Goal: Transaction & Acquisition: Purchase product/service

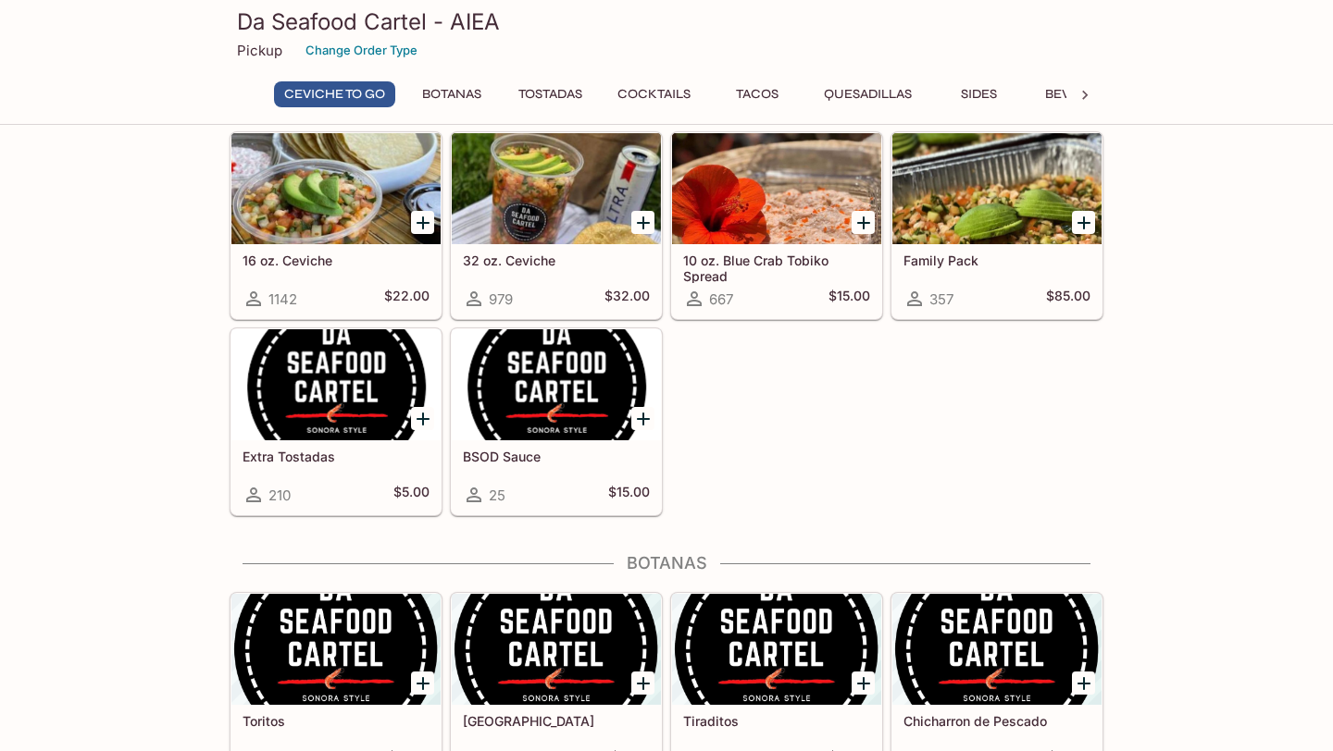
scroll to position [64, 0]
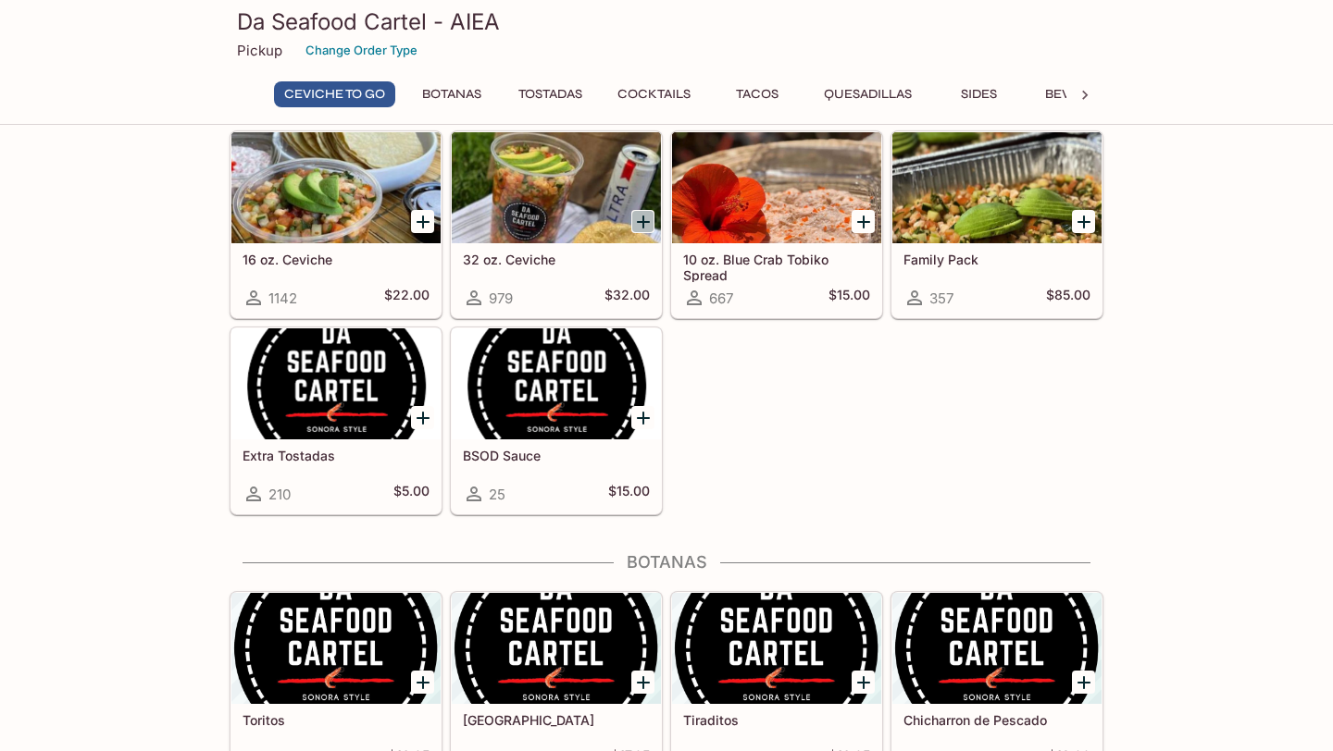
click at [643, 220] on icon "Add 32 oz. Ceviche" at bounding box center [643, 222] width 13 height 13
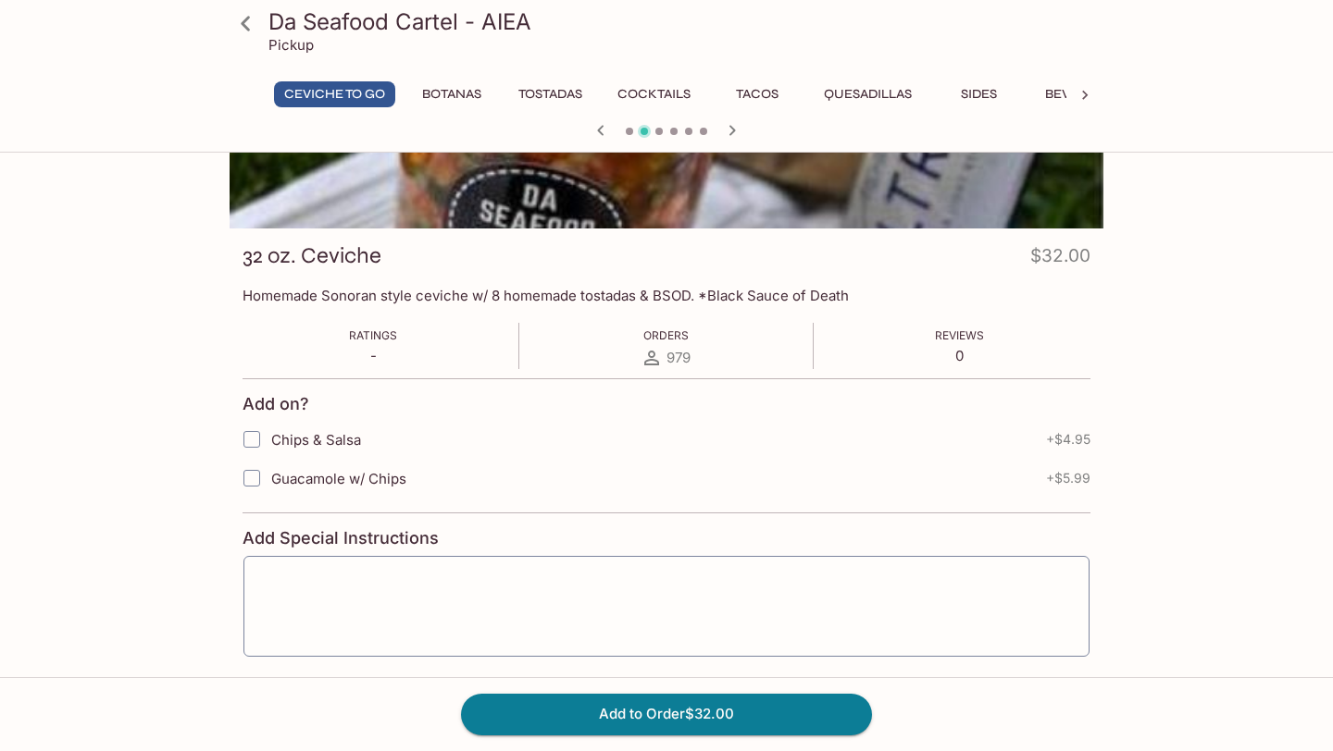
scroll to position [255, 0]
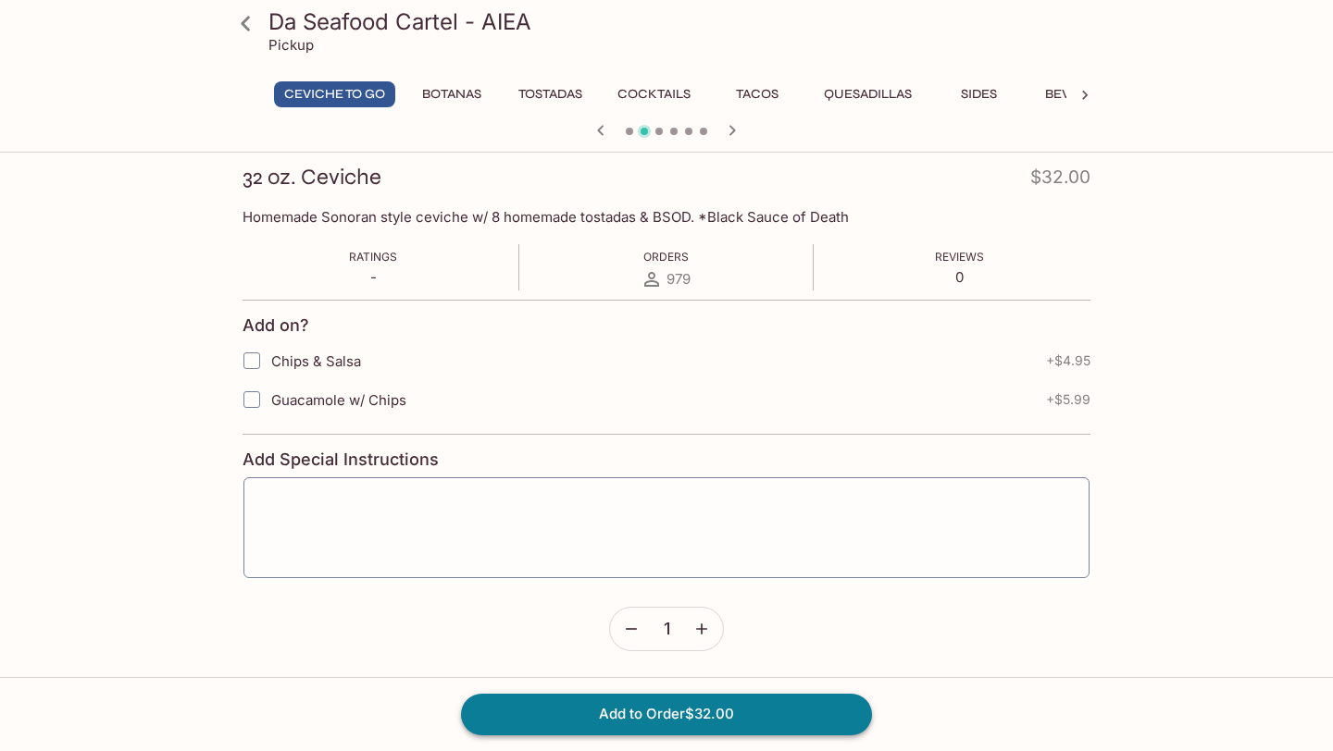
click at [630, 727] on button "Add to Order $32.00" at bounding box center [666, 714] width 411 height 41
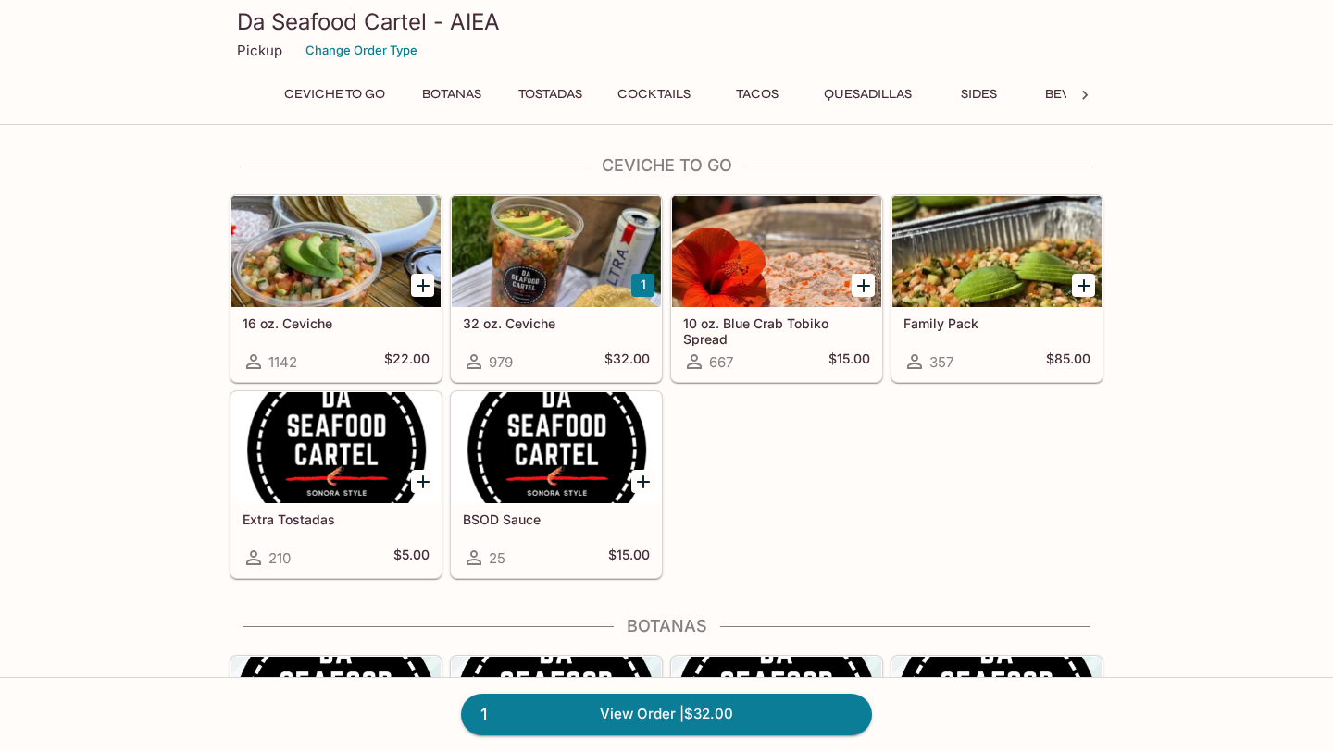
click at [645, 279] on button "1" at bounding box center [642, 285] width 23 height 23
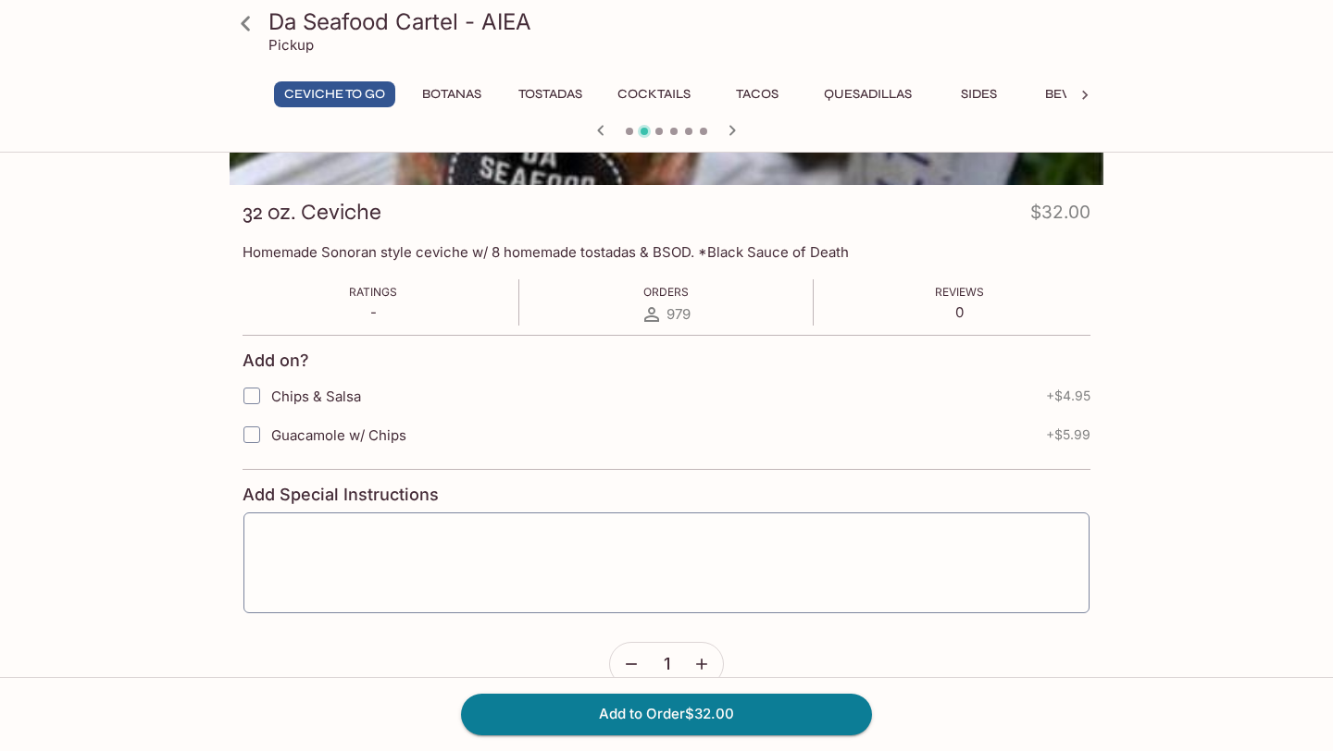
scroll to position [255, 0]
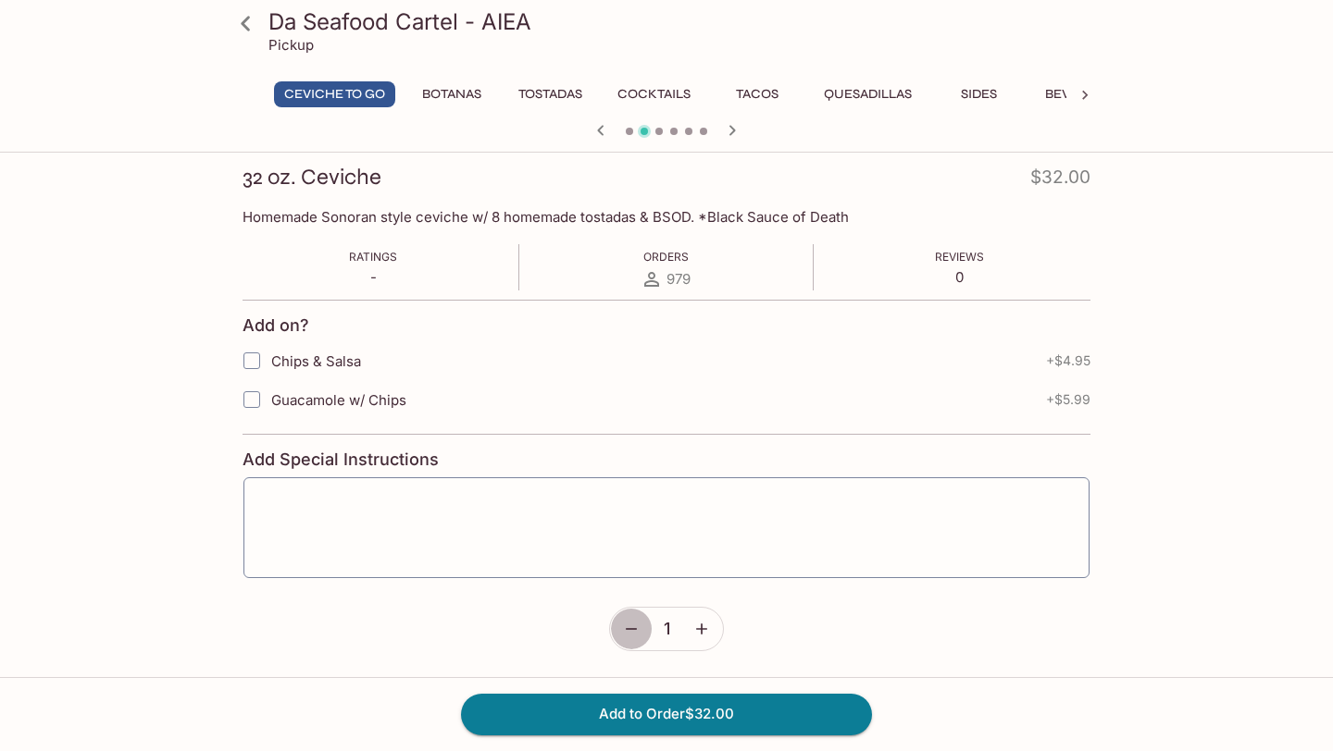
click at [642, 628] on button "button" at bounding box center [631, 629] width 43 height 43
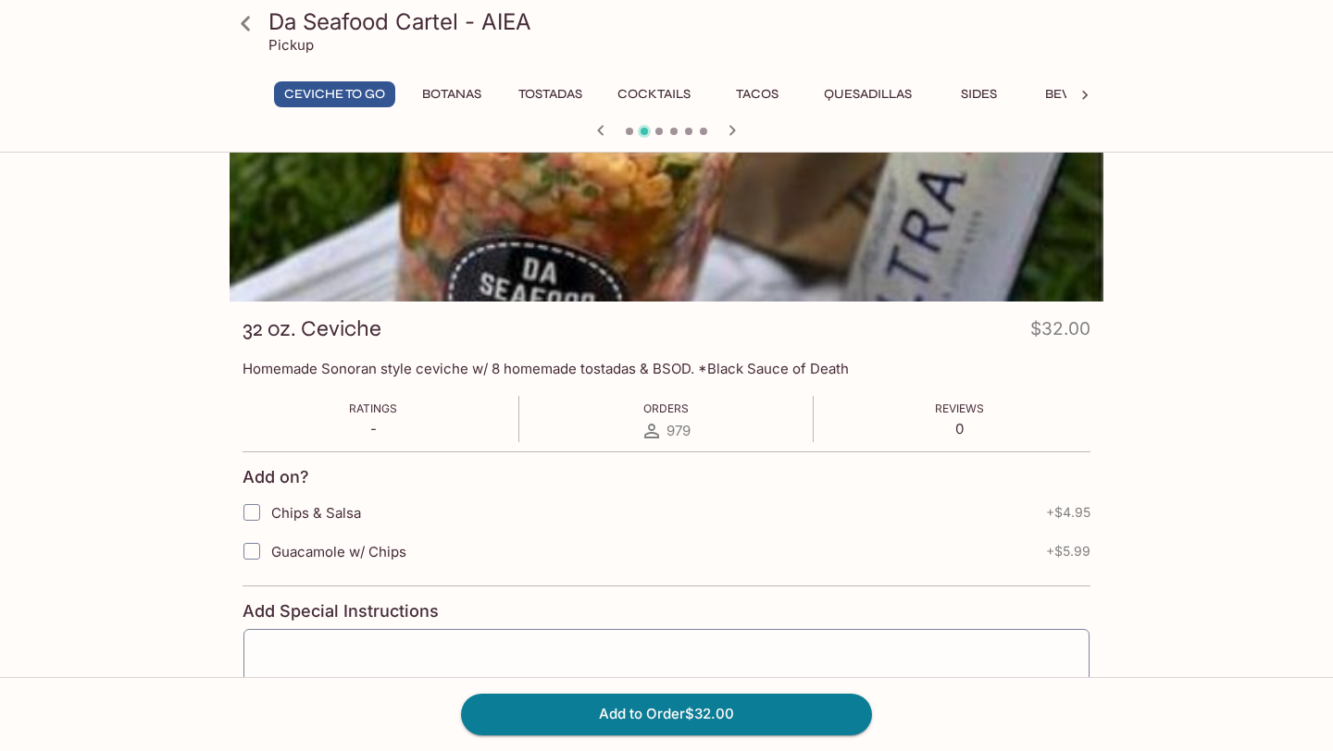
scroll to position [0, 0]
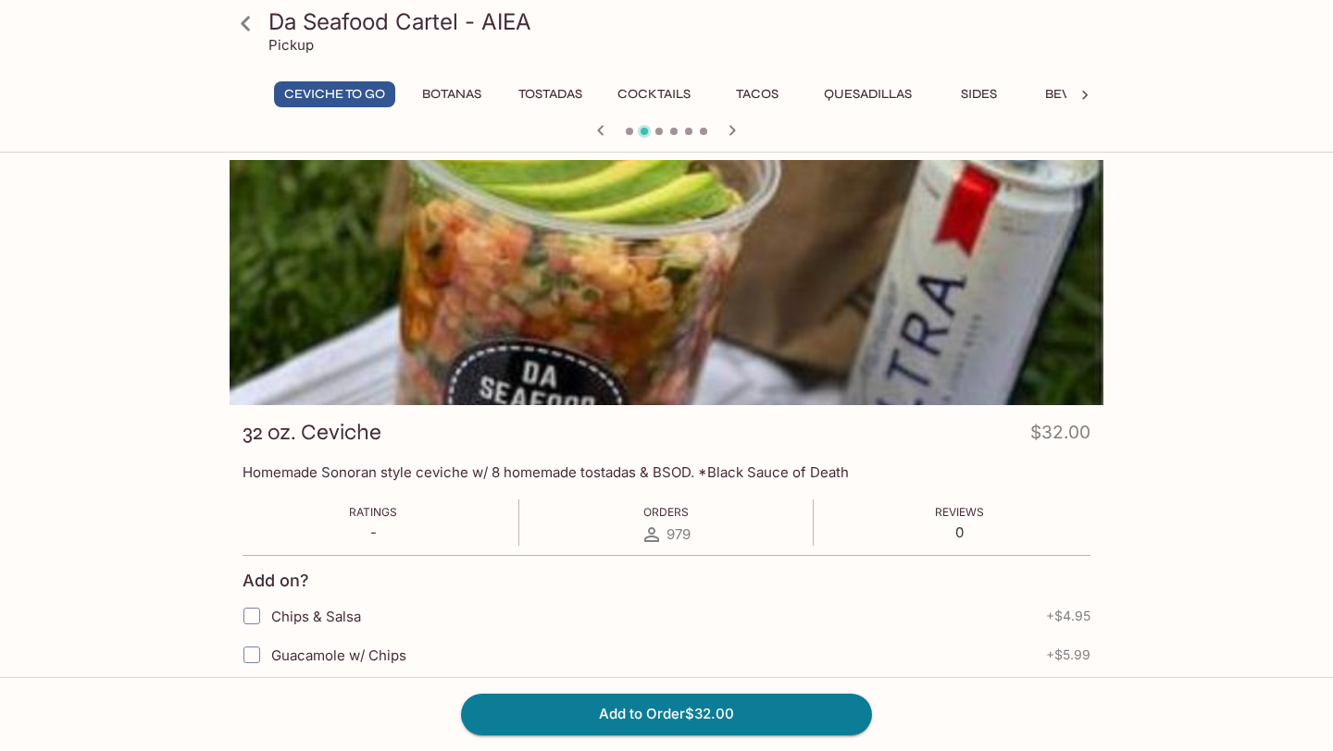
click at [247, 29] on icon at bounding box center [245, 23] width 9 height 15
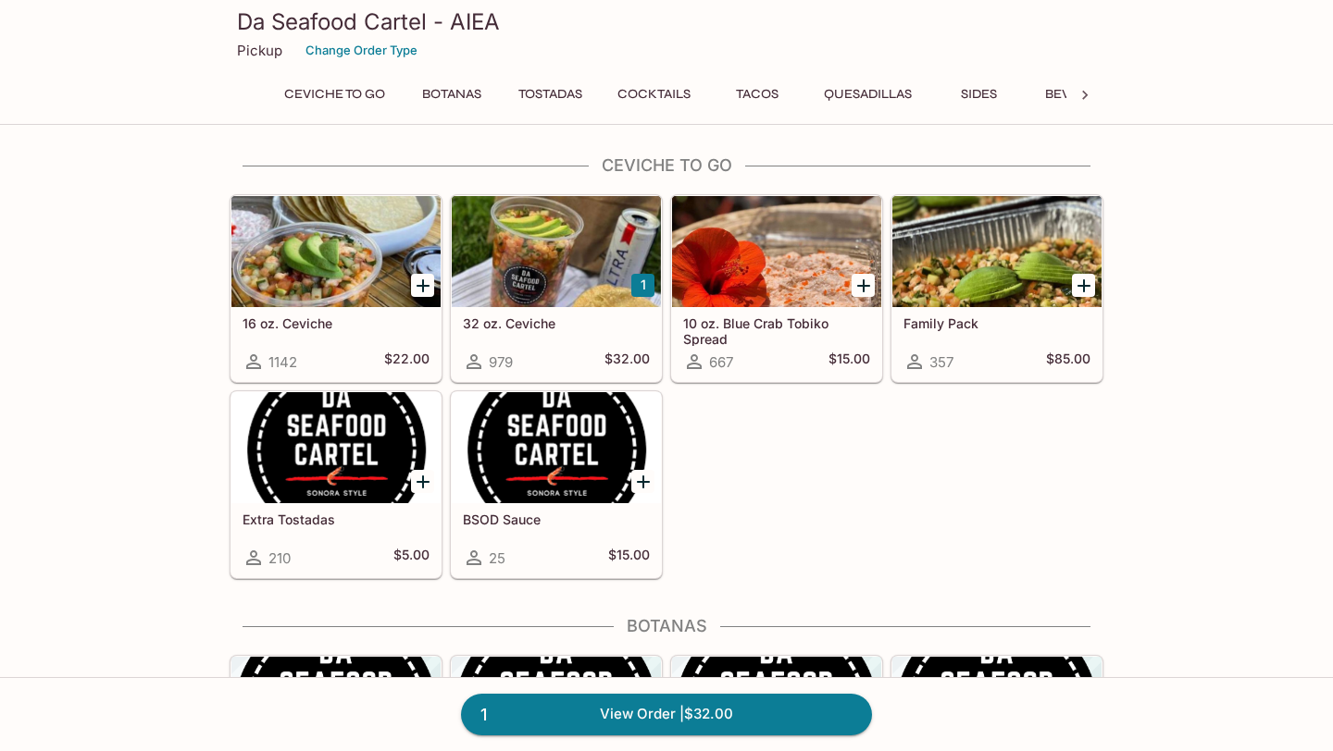
click at [638, 287] on button "1" at bounding box center [642, 285] width 23 height 23
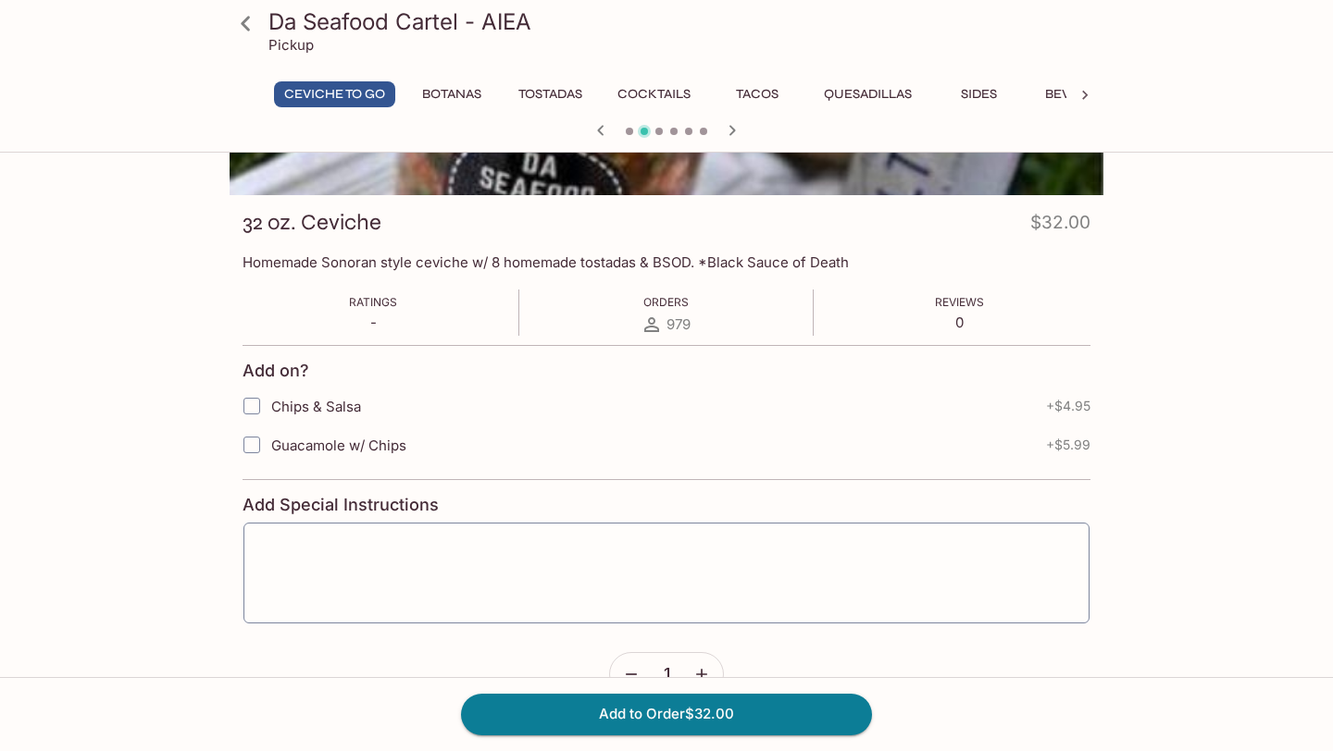
scroll to position [255, 0]
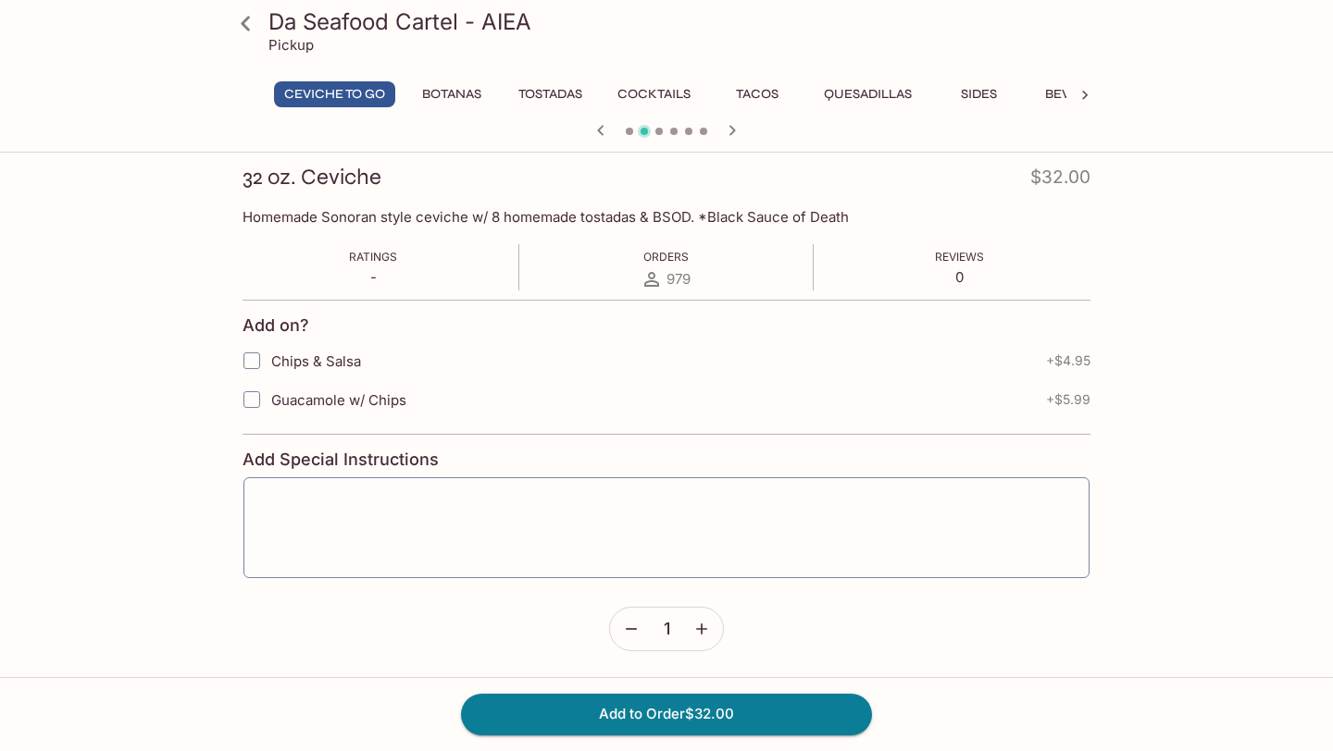
click at [633, 623] on icon "button" at bounding box center [631, 629] width 19 height 19
